Goal: Transaction & Acquisition: Obtain resource

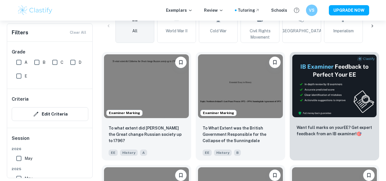
scroll to position [150, 0]
click at [144, 76] on img at bounding box center [146, 86] width 85 height 64
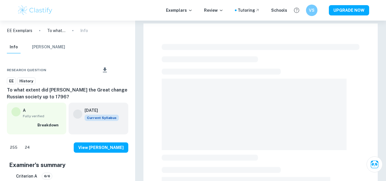
click at [105, 71] on icon "Download" at bounding box center [104, 70] width 7 height 7
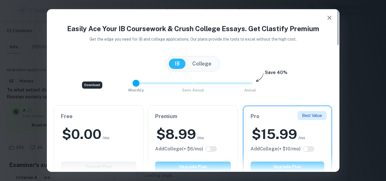
type input "0"
drag, startPoint x: 225, startPoint y: 86, endPoint x: 125, endPoint y: 91, distance: 100.5
click at [125, 91] on div "Monthly Semi-Annual Annual Save 40%" at bounding box center [193, 85] width 279 height 15
